Goal: Find specific page/section: Find specific page/section

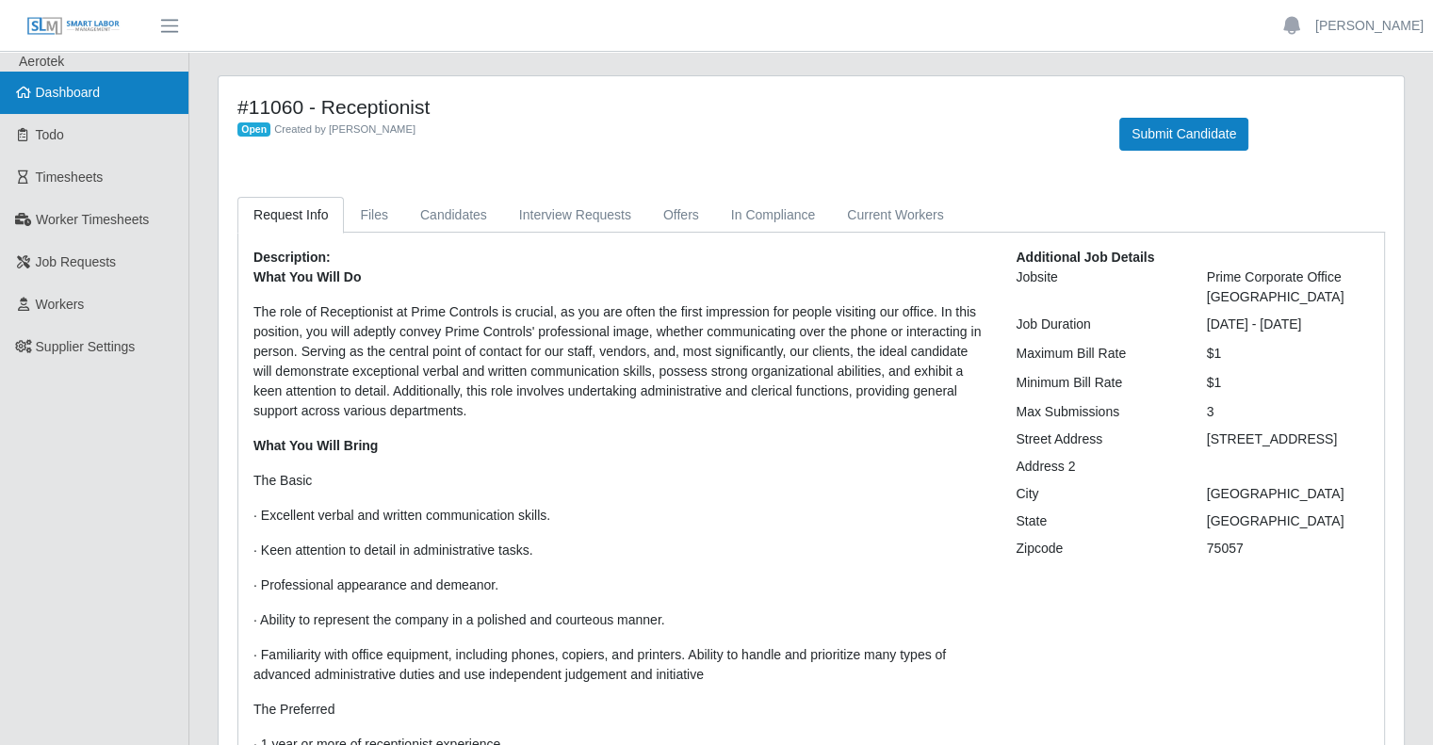
click at [103, 87] on link "Dashboard" at bounding box center [94, 93] width 188 height 42
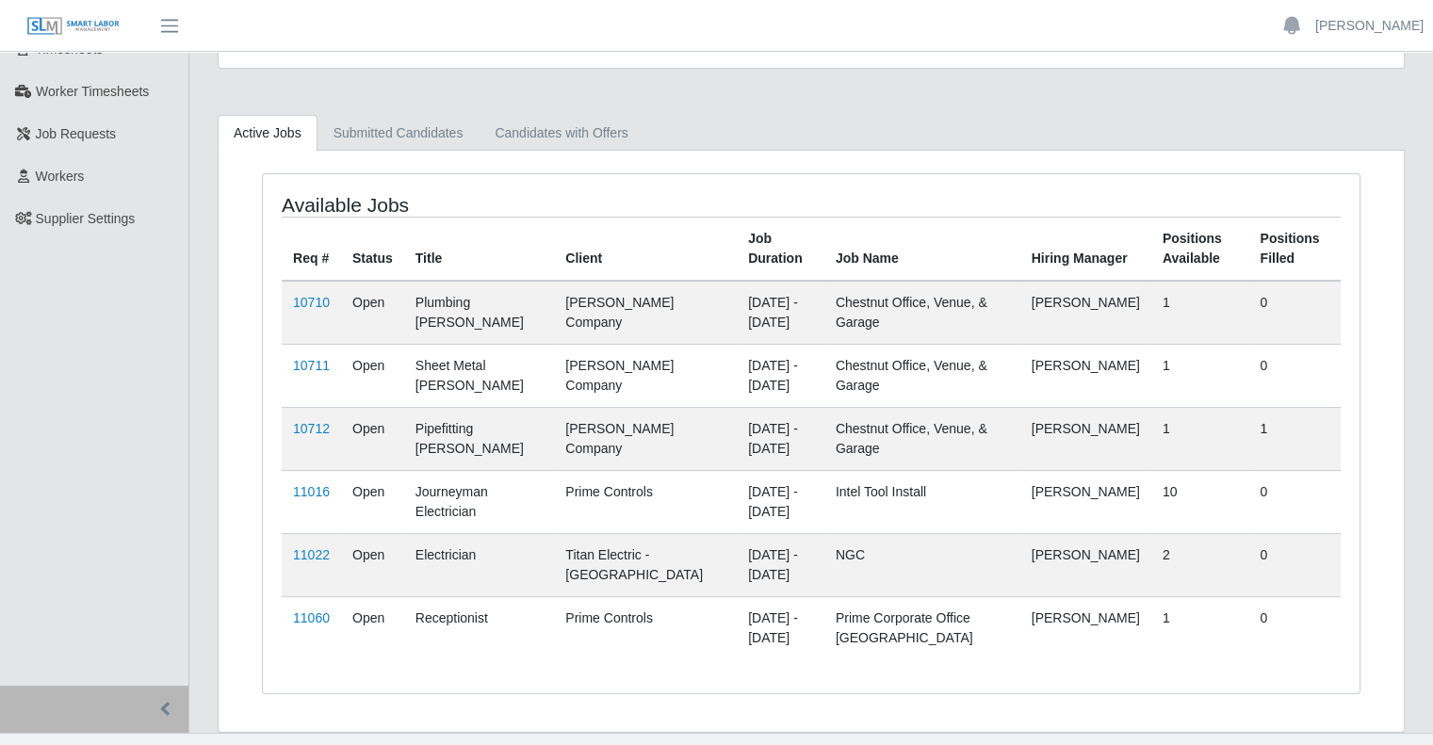
scroll to position [158, 0]
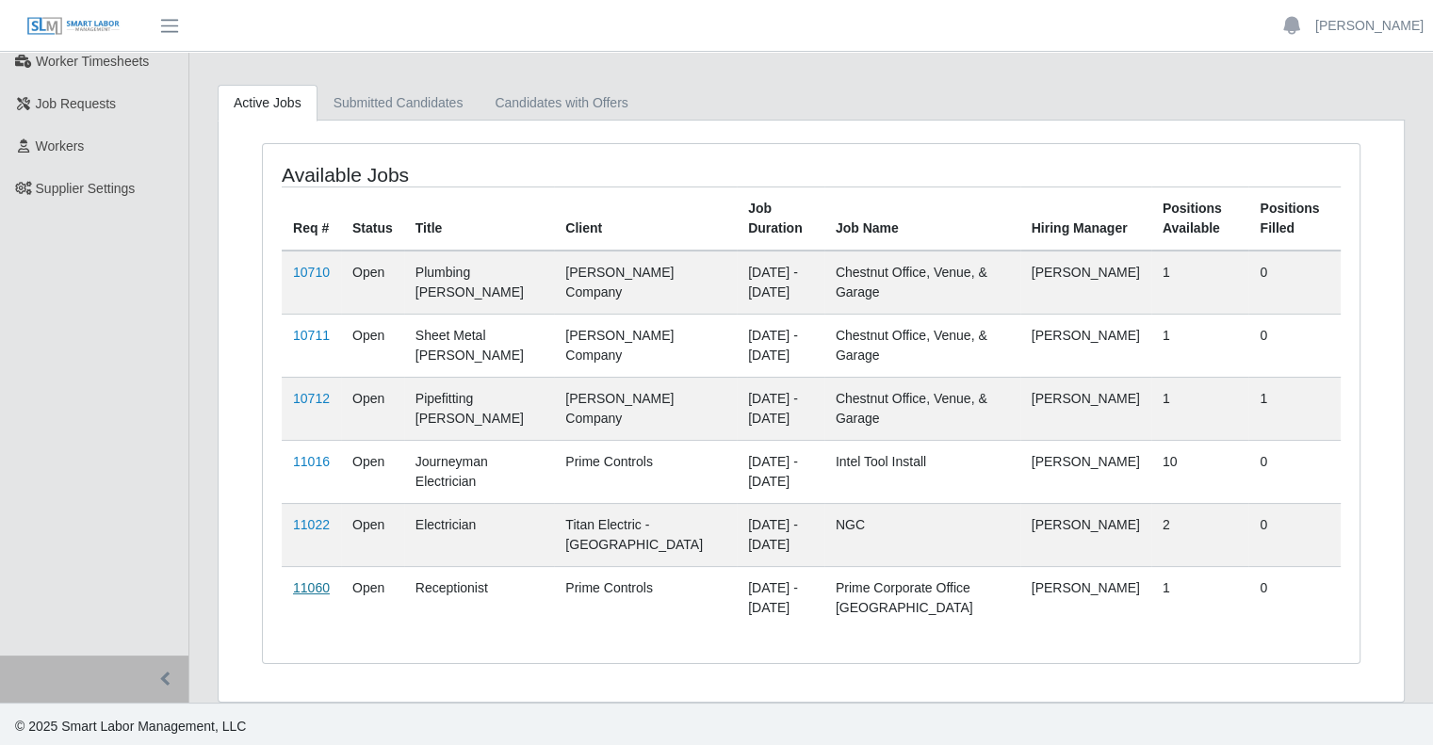
click at [300, 585] on link "11060" at bounding box center [311, 588] width 37 height 15
